Goal: Information Seeking & Learning: Check status

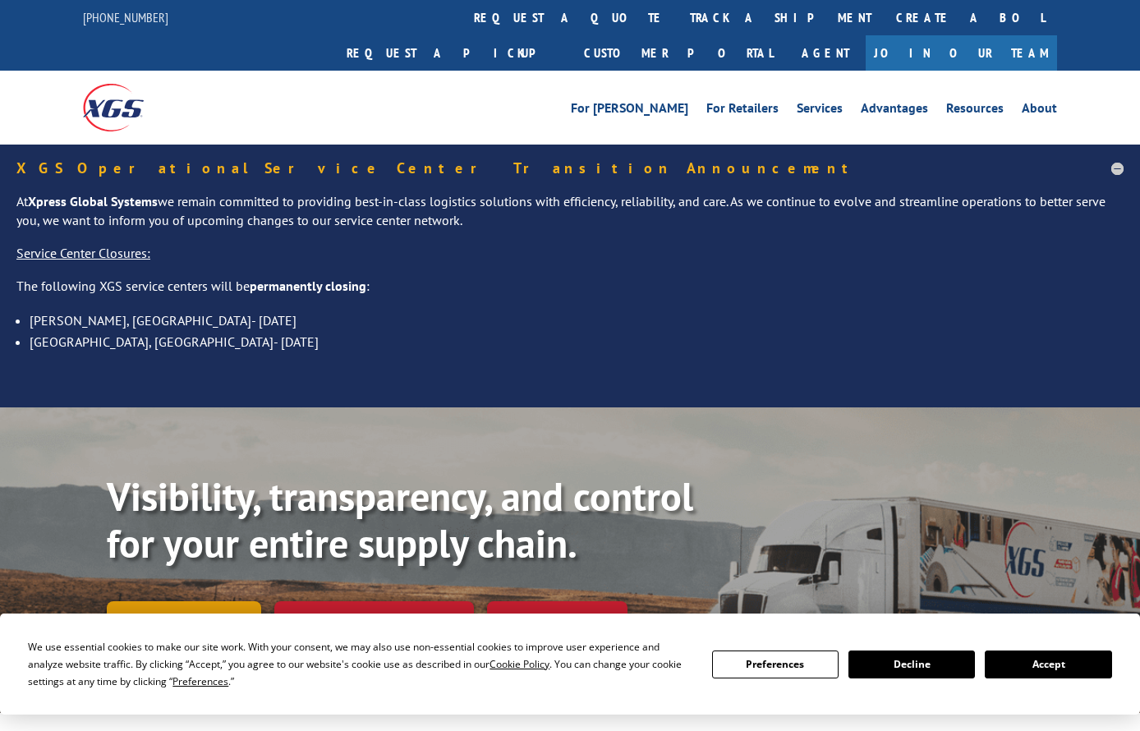
click at [213, 601] on link "Track shipment" at bounding box center [184, 618] width 154 height 34
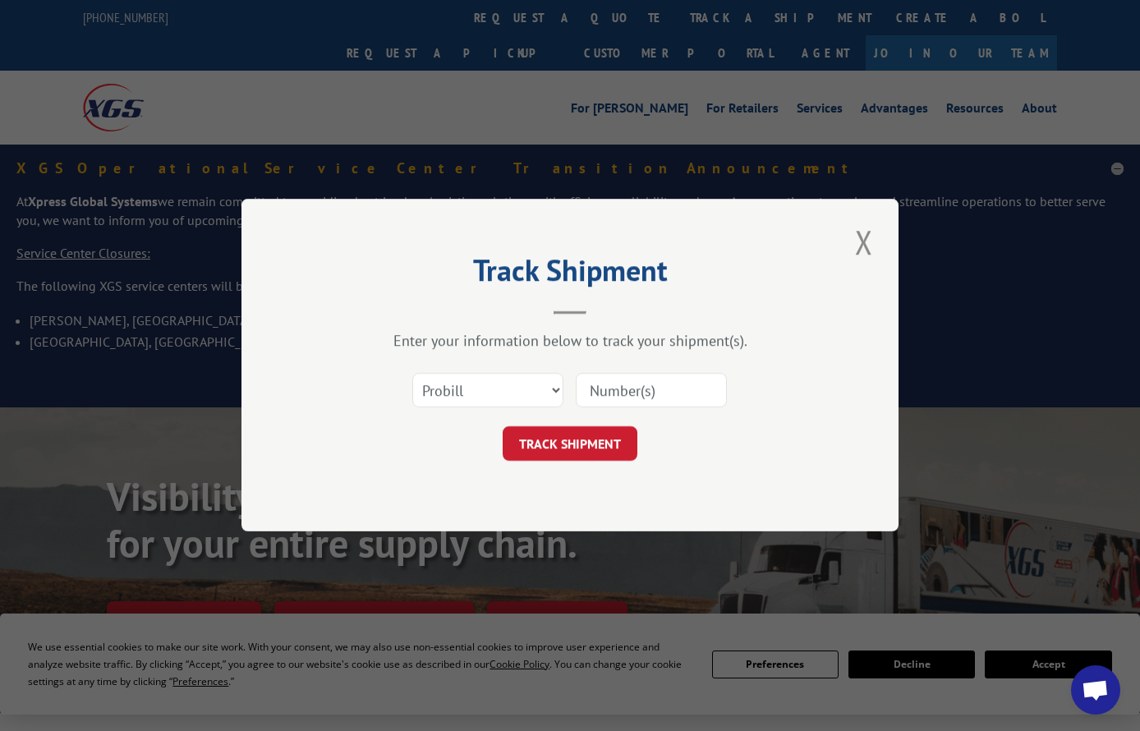
click at [643, 388] on input at bounding box center [651, 391] width 151 height 34
paste input "16944674"
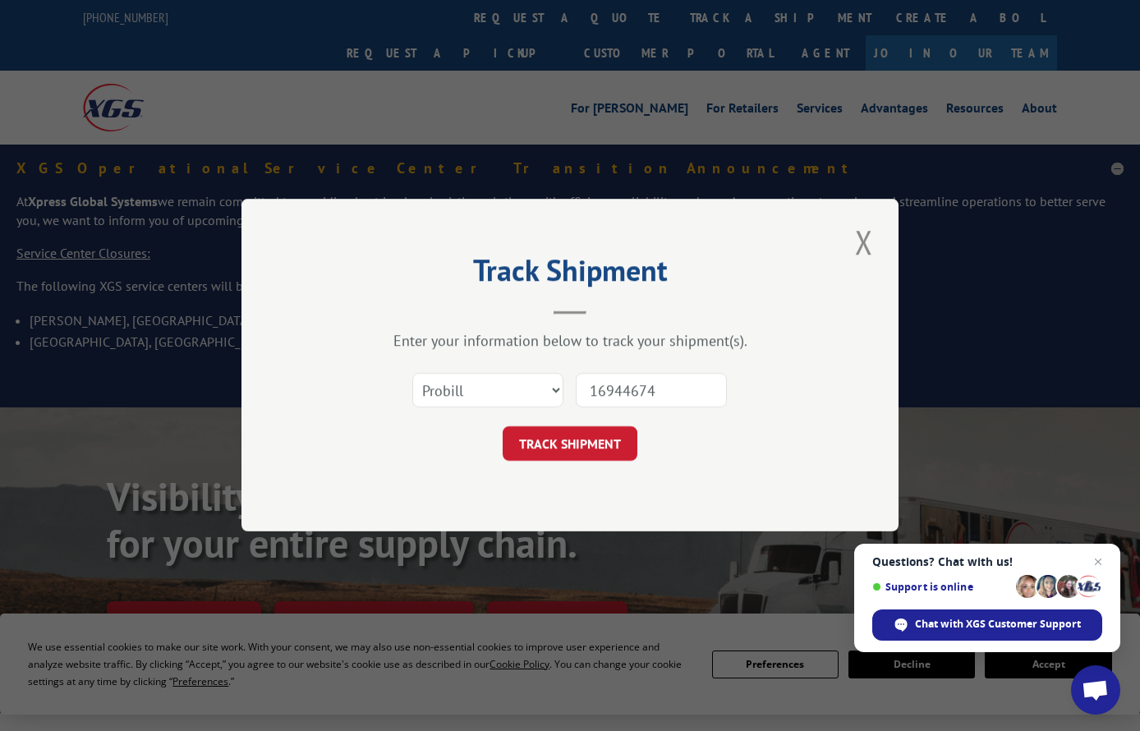
type input "16944674"
click at [532, 398] on select "Select category... Probill BOL PO" at bounding box center [487, 391] width 151 height 34
click at [554, 384] on select "Select category... Probill BOL PO" at bounding box center [487, 391] width 151 height 34
click at [584, 439] on button "TRACK SHIPMENT" at bounding box center [570, 444] width 135 height 34
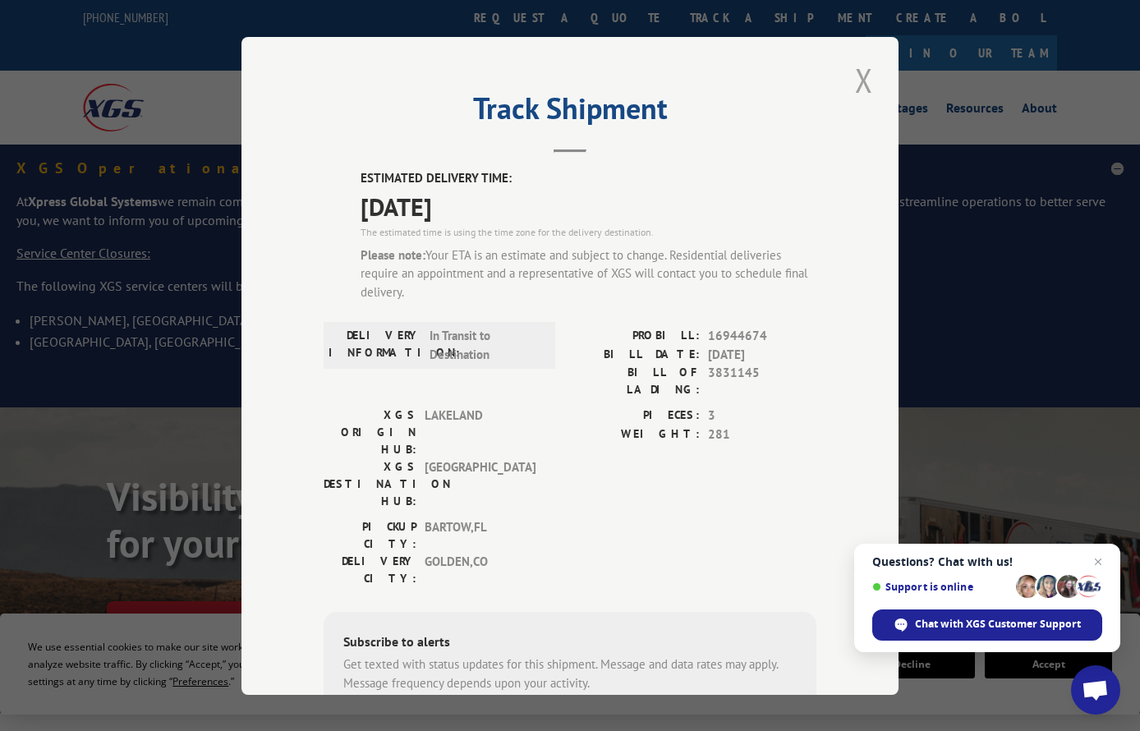
click at [856, 80] on button "Close modal" at bounding box center [864, 79] width 28 height 45
